Goal: Task Accomplishment & Management: Manage account settings

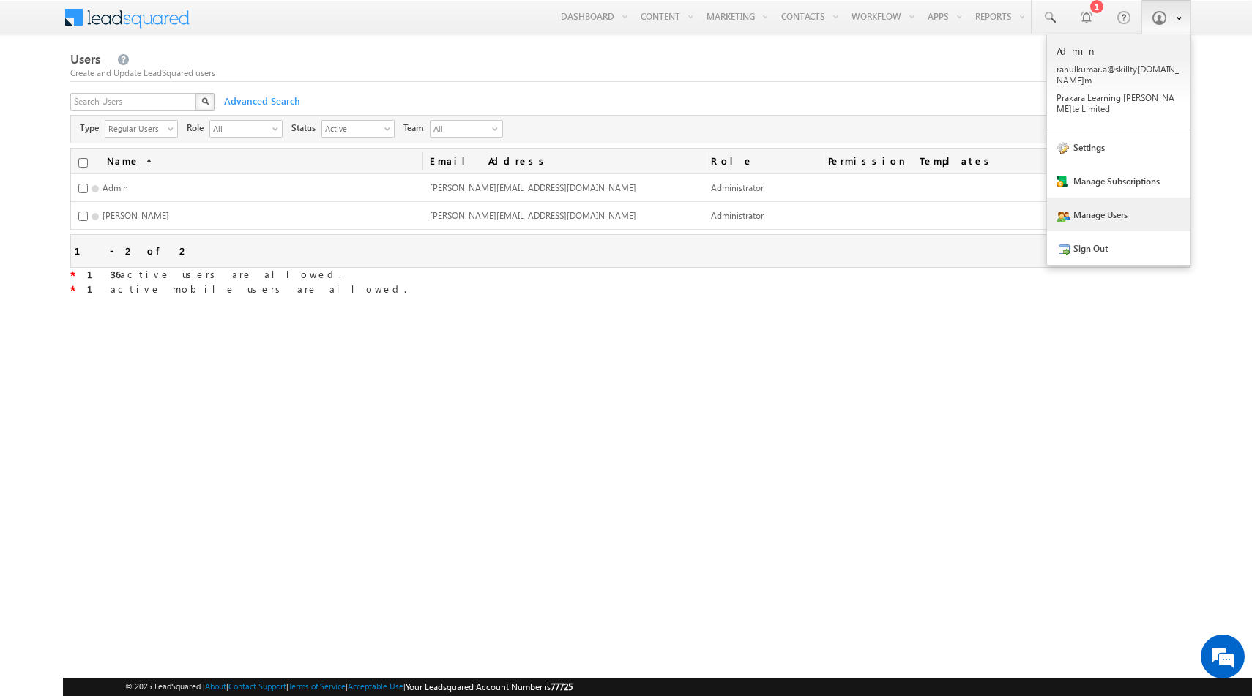
click at [1086, 198] on link "Manage Users" at bounding box center [1119, 215] width 144 height 34
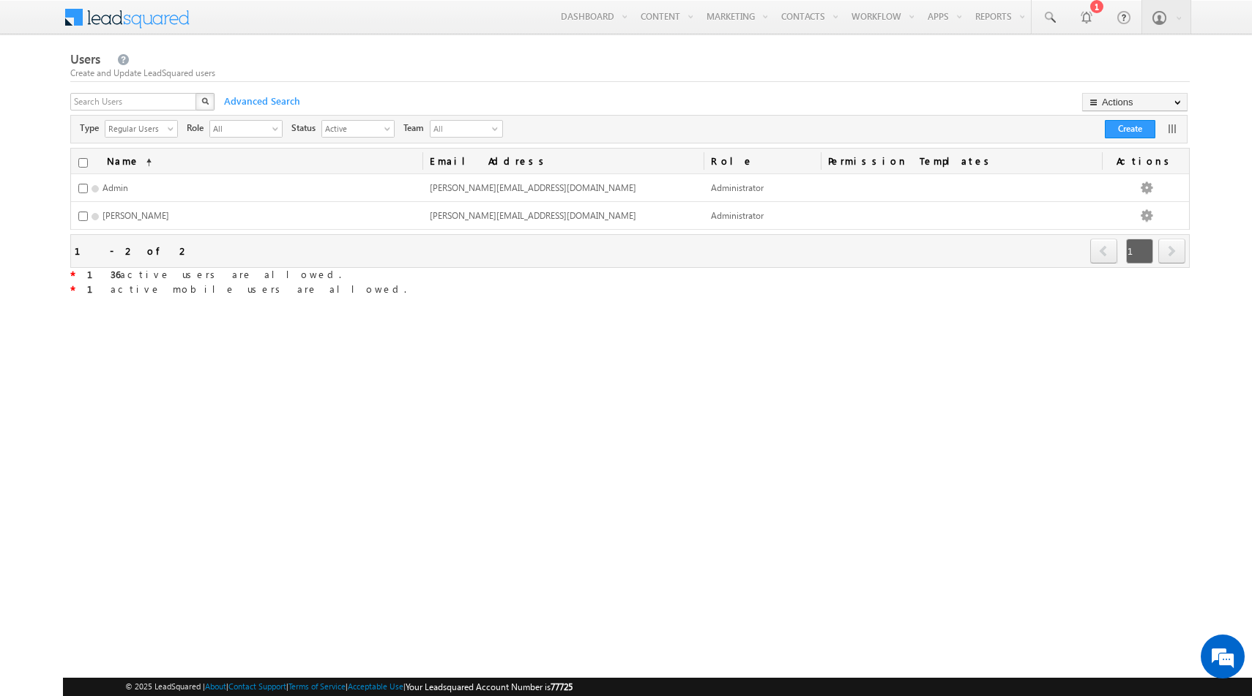
click at [1001, 305] on div "Users Create and Update LeadSquared users X Advanced Search Actions Import User…" at bounding box center [629, 269] width 1119 height 441
click at [853, 345] on div "Users Create and Update LeadSquared users X Advanced Search Actions Import User…" at bounding box center [629, 269] width 1119 height 441
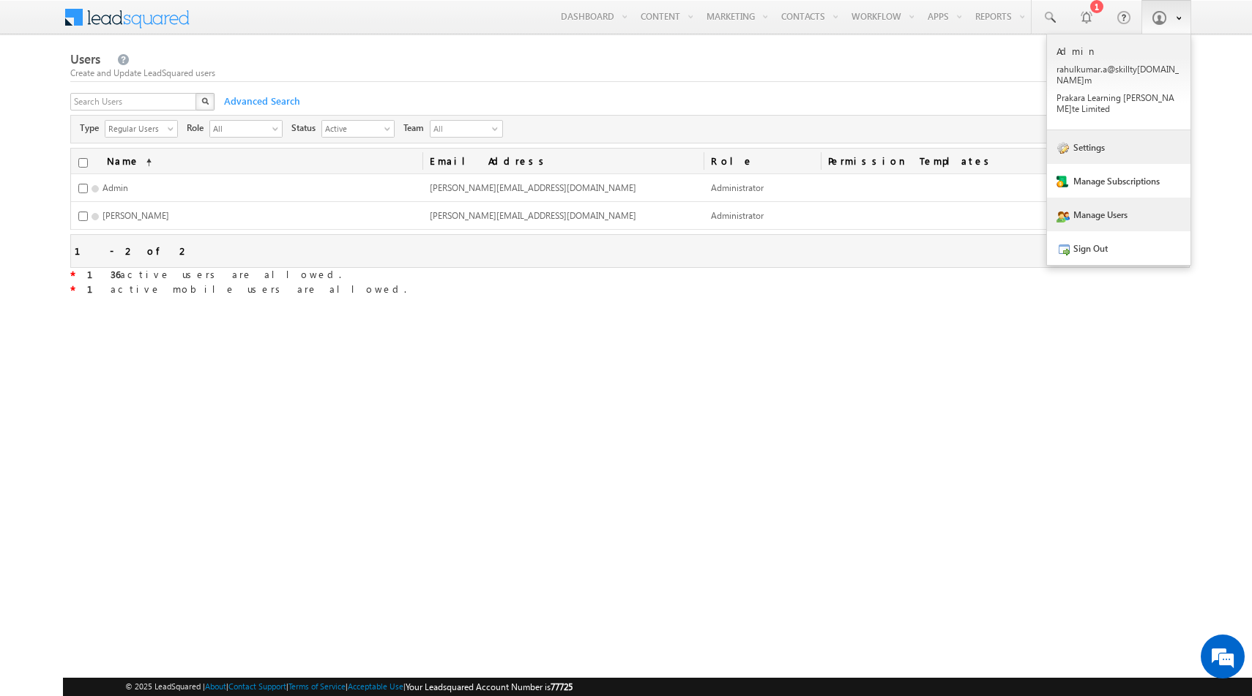
click at [1096, 130] on link "Settings" at bounding box center [1119, 147] width 144 height 34
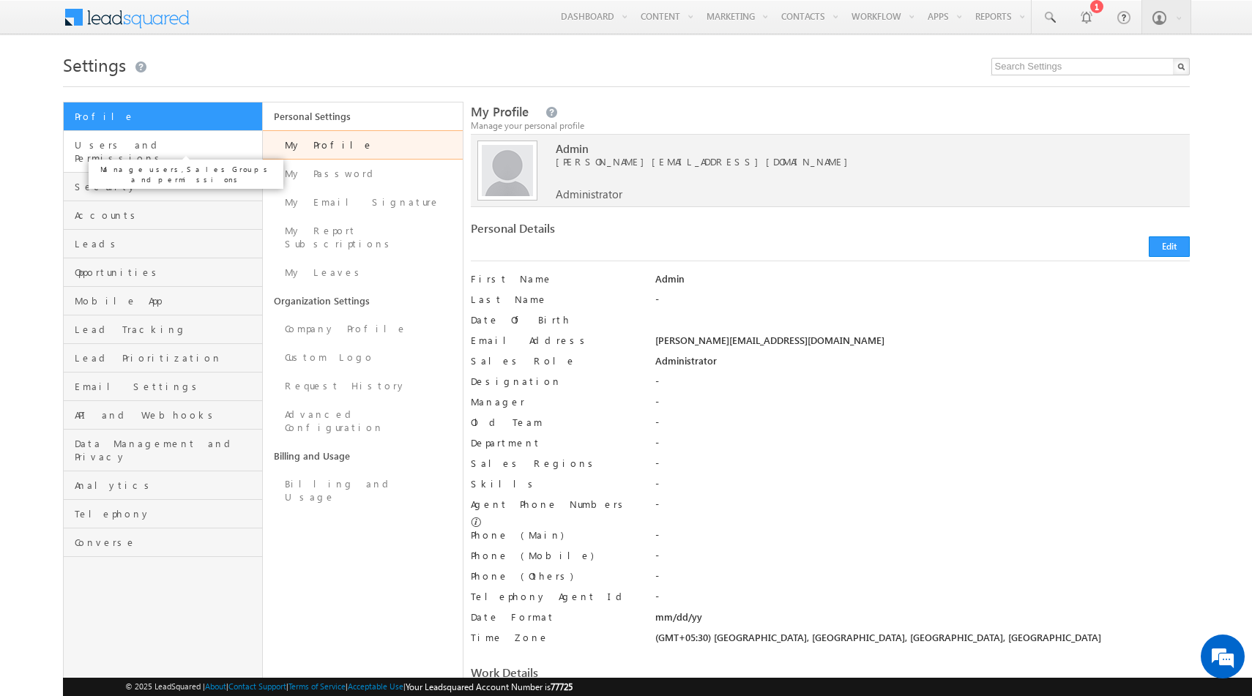
click at [140, 149] on span "Users and Permissions" at bounding box center [167, 151] width 185 height 26
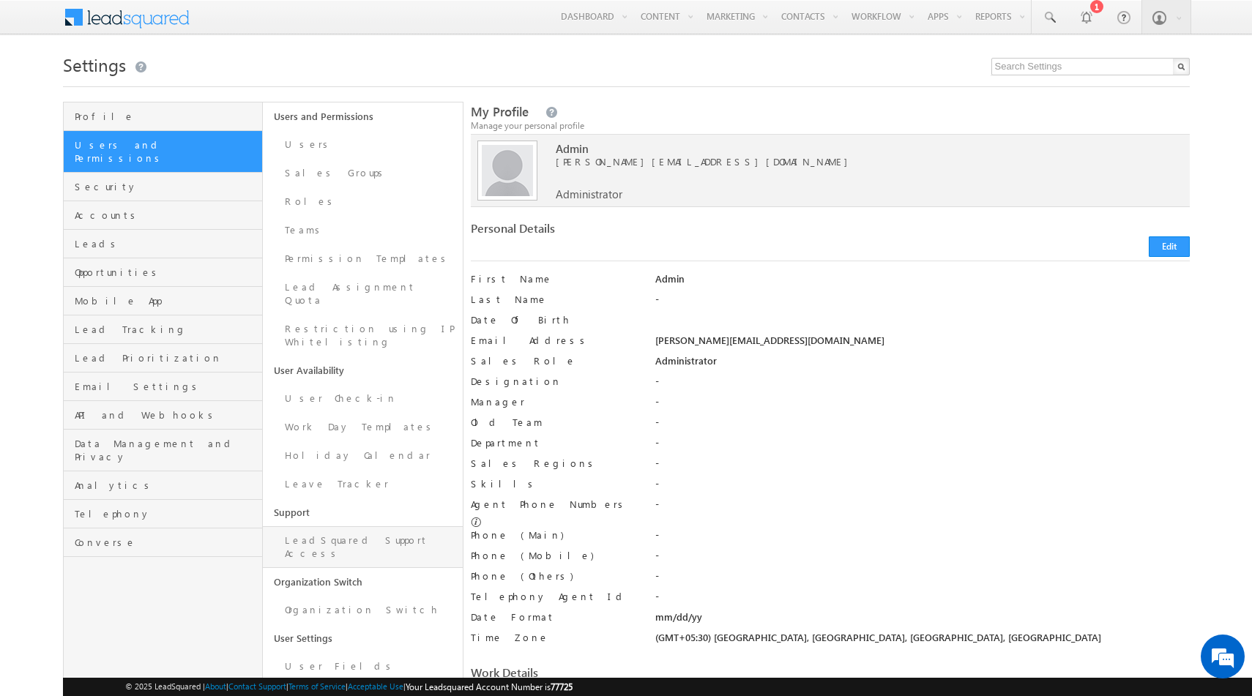
click at [343, 526] on link "LeadSquared Support Access" at bounding box center [363, 547] width 200 height 42
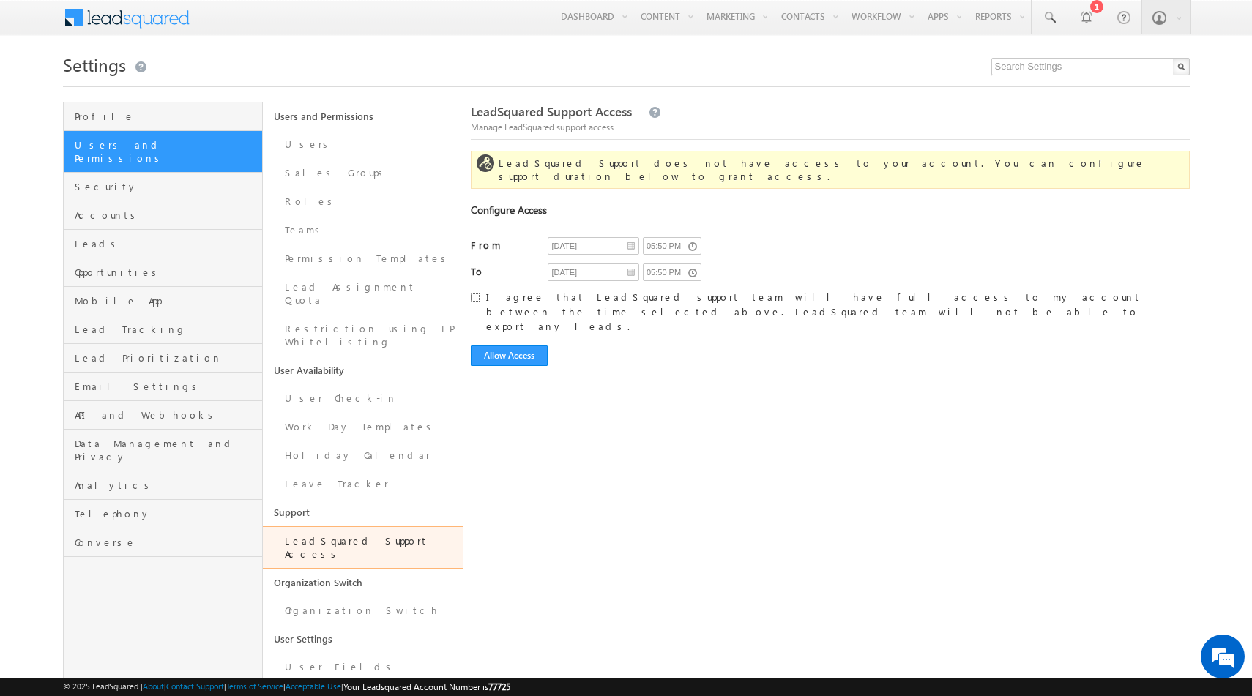
click at [474, 293] on input "I agree that LeadSquared support team will have full access to my account betwe…" at bounding box center [476, 298] width 10 height 10
checkbox input "true"
click at [517, 346] on button "Allow Access" at bounding box center [509, 356] width 77 height 21
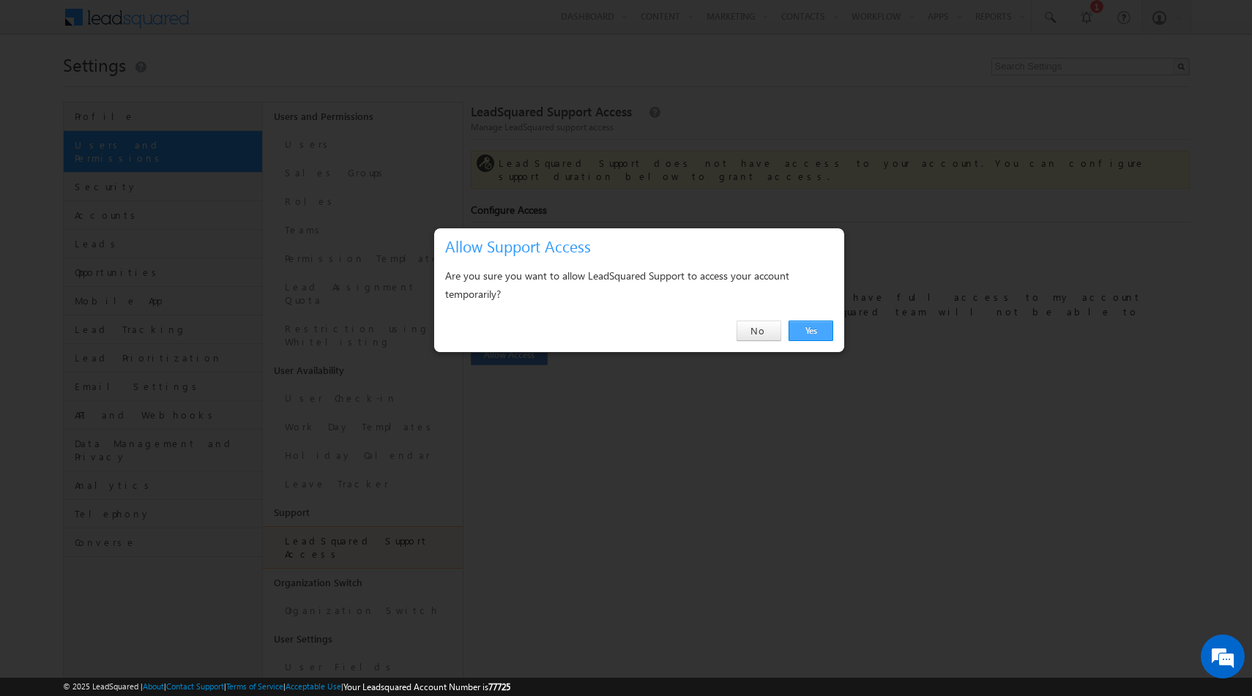
click at [811, 338] on link "Yes" at bounding box center [811, 331] width 45 height 21
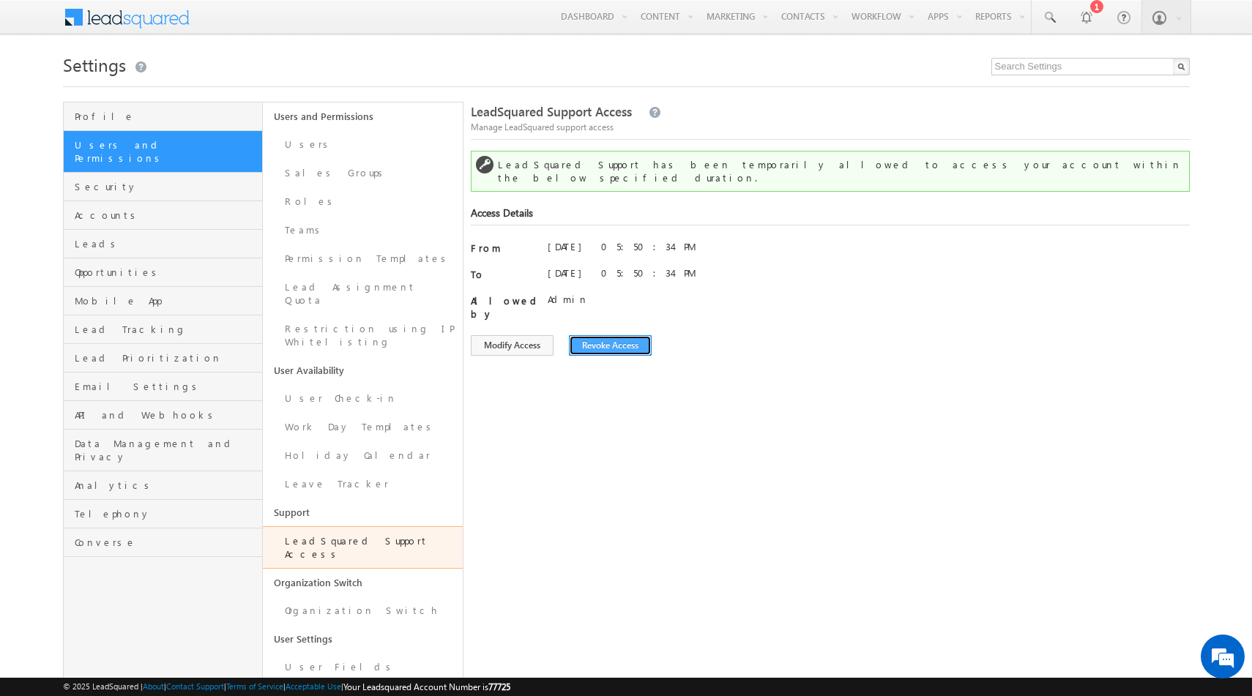
click at [616, 335] on button "Revoke Access" at bounding box center [610, 345] width 83 height 21
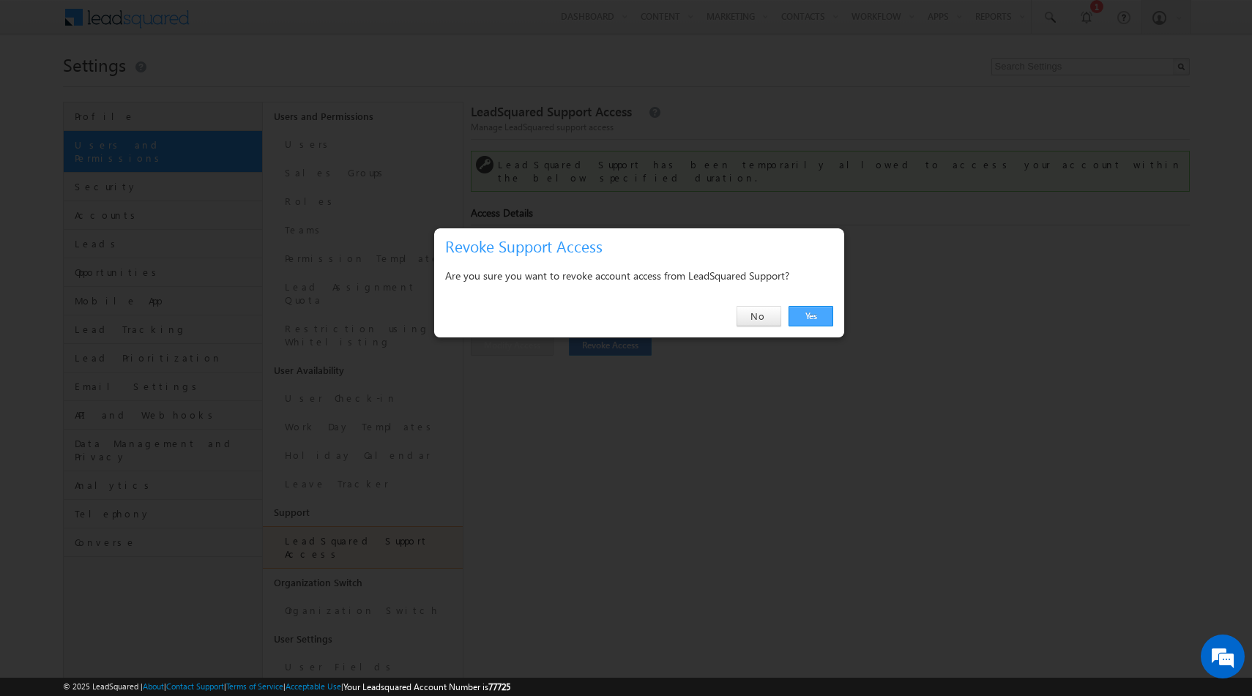
click at [818, 316] on link "Yes" at bounding box center [811, 316] width 45 height 21
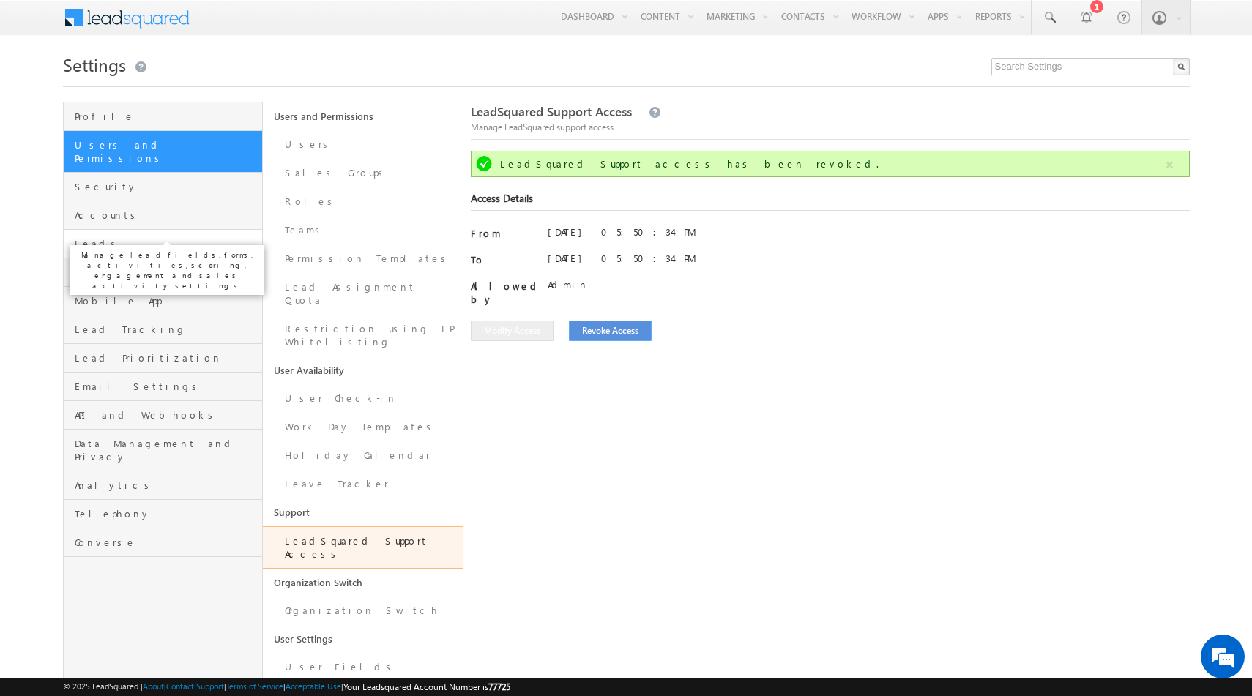
click at [113, 237] on span "Leads" at bounding box center [167, 243] width 185 height 13
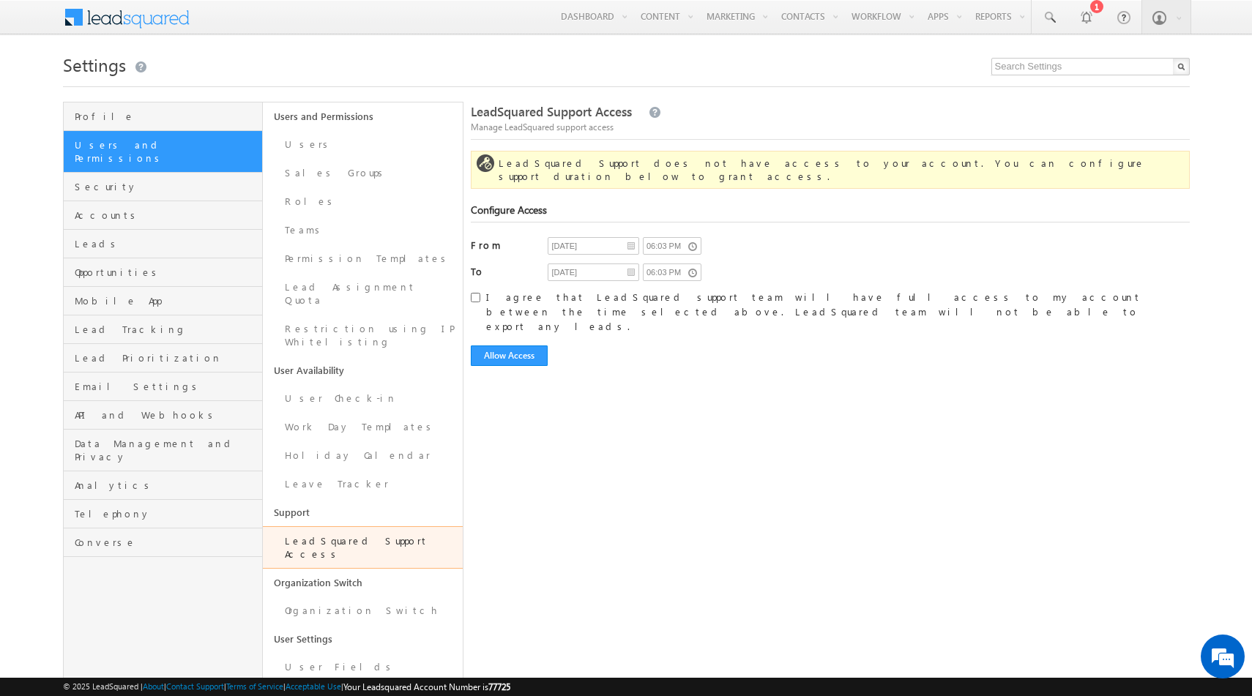
click at [106, 26] on span at bounding box center [136, 16] width 106 height 26
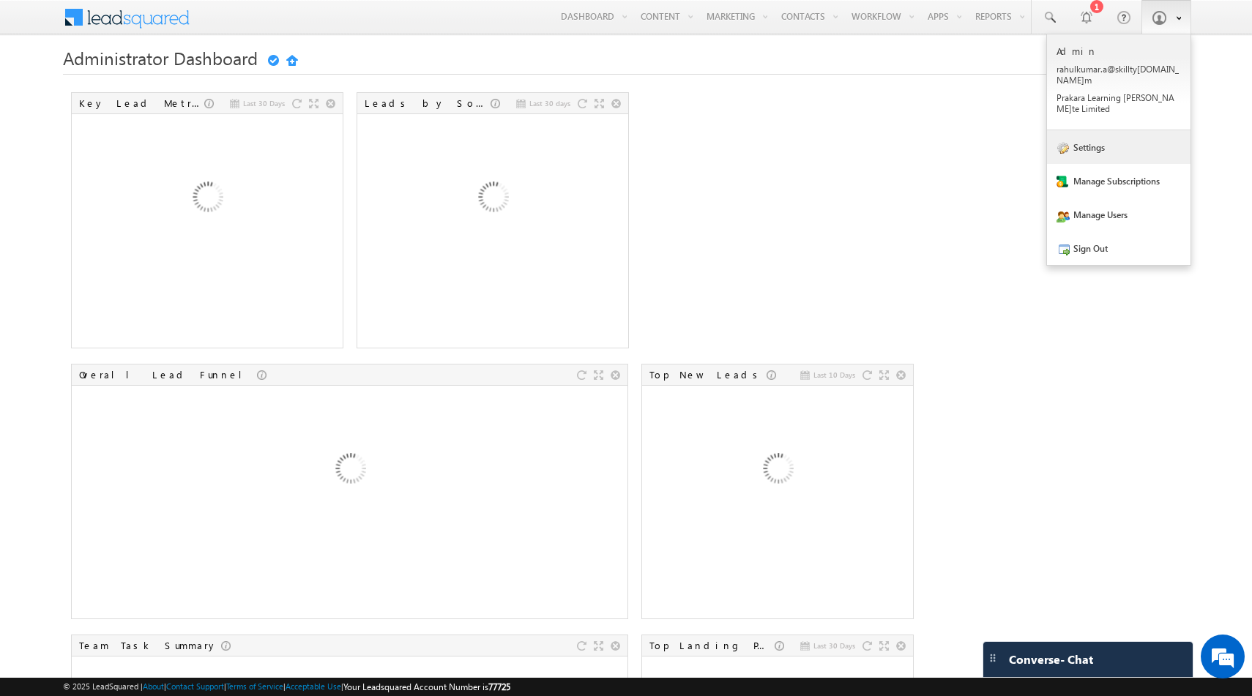
click at [1099, 135] on link "Settings" at bounding box center [1119, 147] width 144 height 34
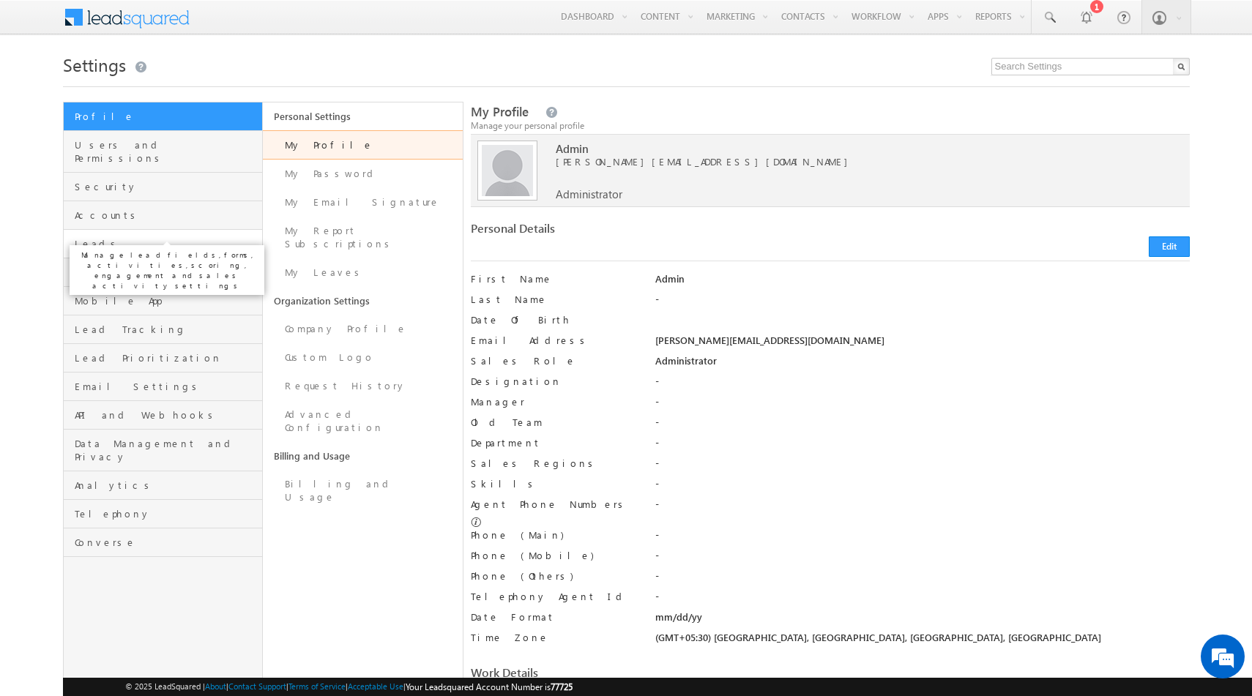
click at [103, 237] on span "Leads" at bounding box center [167, 243] width 185 height 13
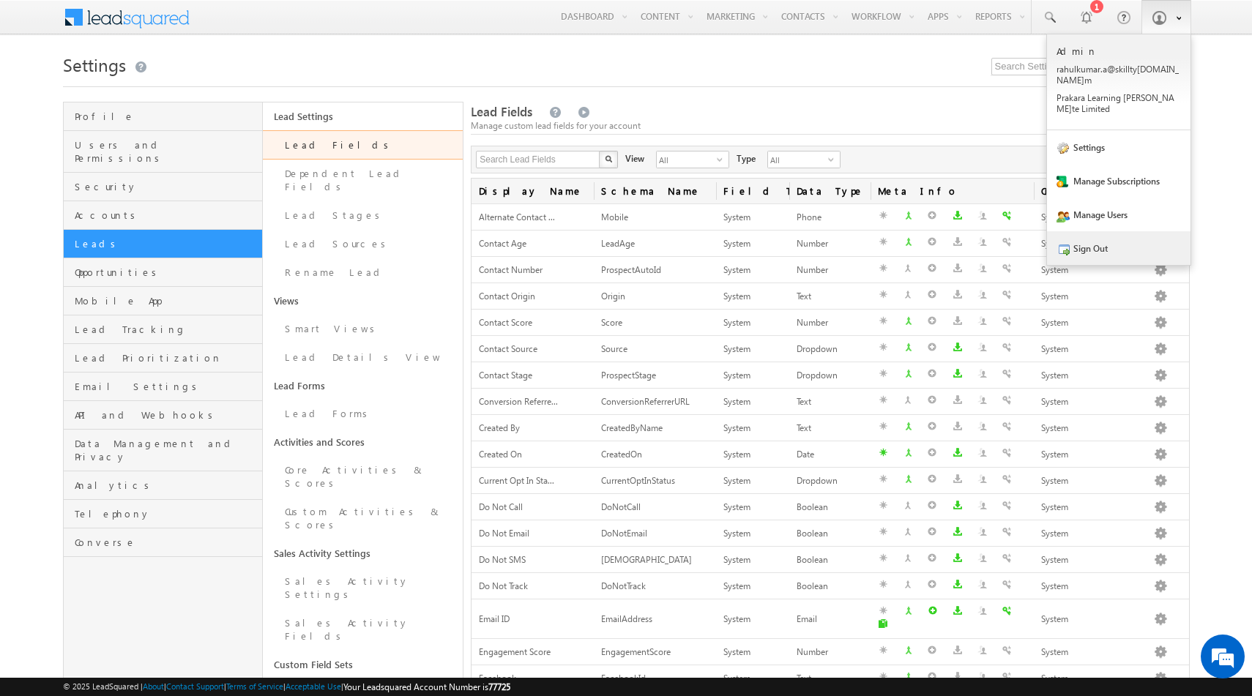
click at [1094, 231] on link "Sign Out" at bounding box center [1119, 248] width 144 height 34
